Goal: Use online tool/utility: Utilize a website feature to perform a specific function

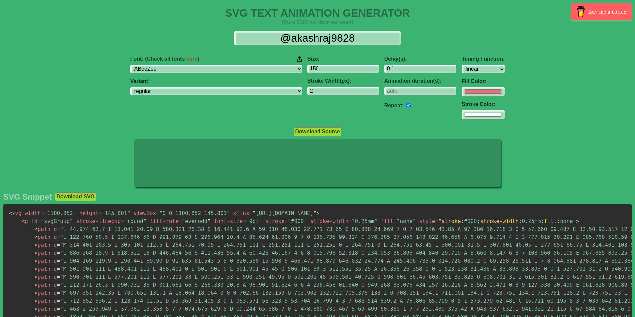
select select "linear"
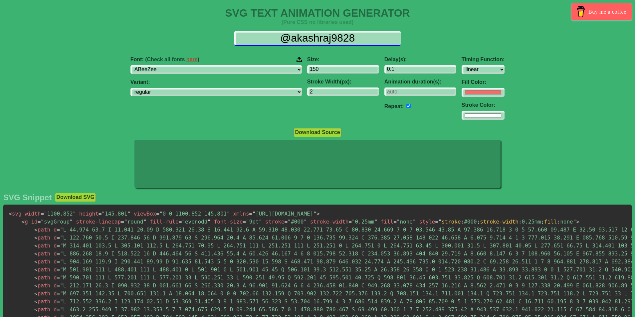
click at [277, 38] on input "@akashraj9828" at bounding box center [317, 38] width 167 height 15
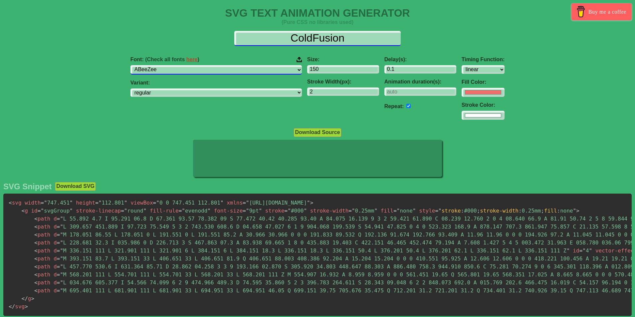
type input "ColdFusion"
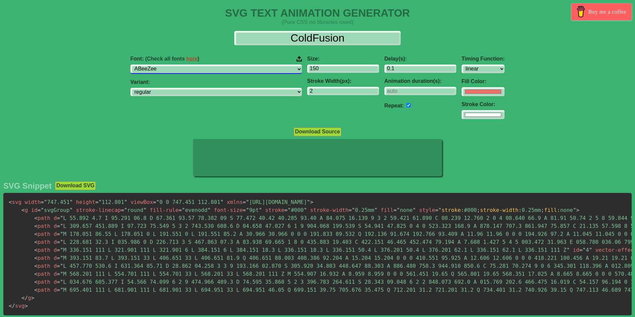
click at [259, 70] on select "ABeeZee [PERSON_NAME] Display AR One Sans [PERSON_NAME] Libre Aboreto Abril Fat…" at bounding box center [216, 69] width 171 height 9
click at [172, 65] on select "ABeeZee [PERSON_NAME] Display AR One Sans [PERSON_NAME] Libre Aboreto Abril Fat…" at bounding box center [216, 69] width 171 height 9
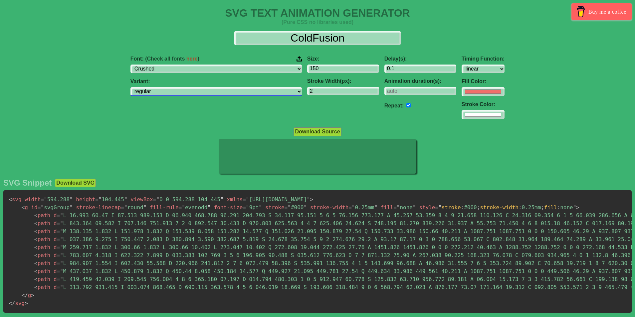
click at [238, 91] on select "regular" at bounding box center [216, 91] width 171 height 9
click at [243, 68] on select "ABeeZee [PERSON_NAME] Display AR One Sans [PERSON_NAME] Libre Aboreto Abril Fat…" at bounding box center [216, 69] width 171 height 9
select select "Finger Paint"
click at [172, 65] on select "ABeeZee [PERSON_NAME] Display AR One Sans [PERSON_NAME] Libre Aboreto Abril Fat…" at bounding box center [216, 69] width 171 height 9
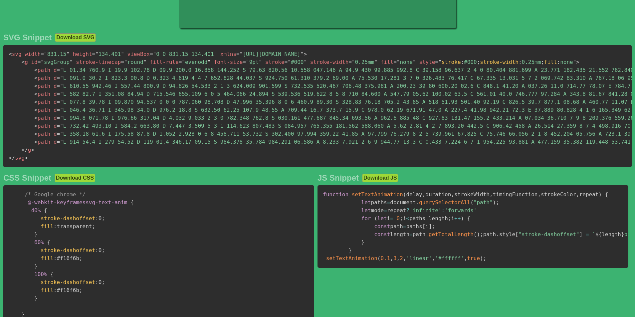
scroll to position [167, 0]
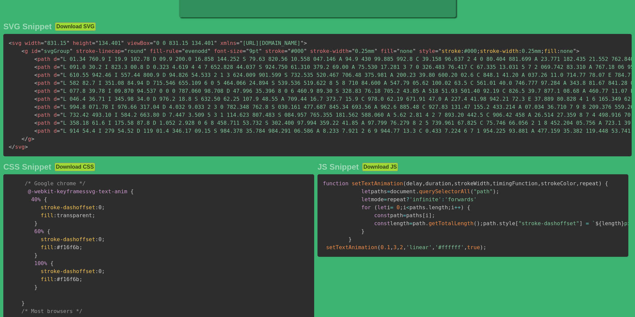
click at [64, 284] on code "/* Google chrome */ @-webkit-keyframes svg-text-anim { 40% { stroke-dashoffset …" at bounding box center [71, 307] width 125 height 254
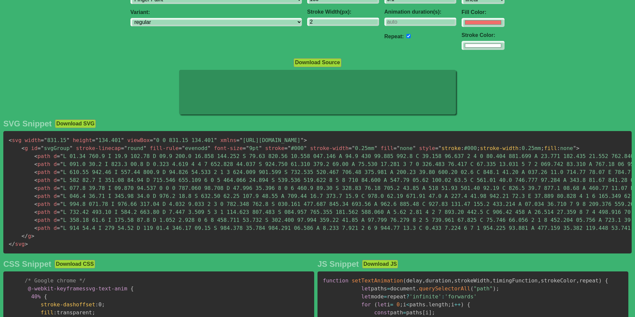
scroll to position [68, 0]
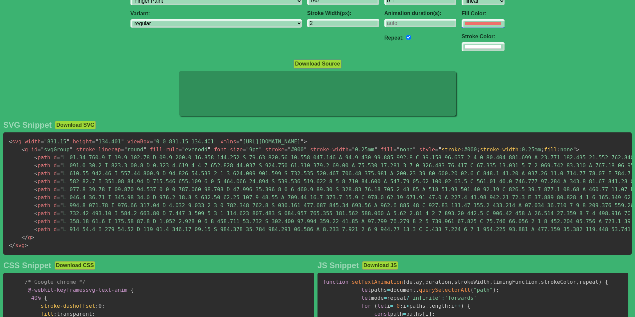
click at [462, 25] on input "#f16f6b" at bounding box center [483, 23] width 43 height 9
type input "#4354d0"
click at [566, 34] on div "Font: (Check all fonts here ) ABeeZee [PERSON_NAME] Display AR One Sans [PERSON…" at bounding box center [317, 20] width 635 height 74
click at [394, 22] on input "number" at bounding box center [421, 23] width 72 height 9
click at [406, 21] on input "number" at bounding box center [421, 23] width 72 height 9
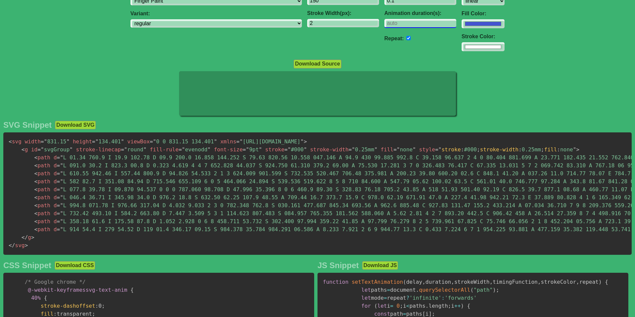
click at [410, 20] on input "number" at bounding box center [421, 23] width 72 height 9
click at [410, 20] on input "1" at bounding box center [421, 23] width 72 height 9
type input "11"
click at [329, 23] on div "Font: (Check all fonts here ) ABeeZee [PERSON_NAME] Display AR One Sans [PERSON…" at bounding box center [317, 20] width 635 height 74
